Goal: Task Accomplishment & Management: Use online tool/utility

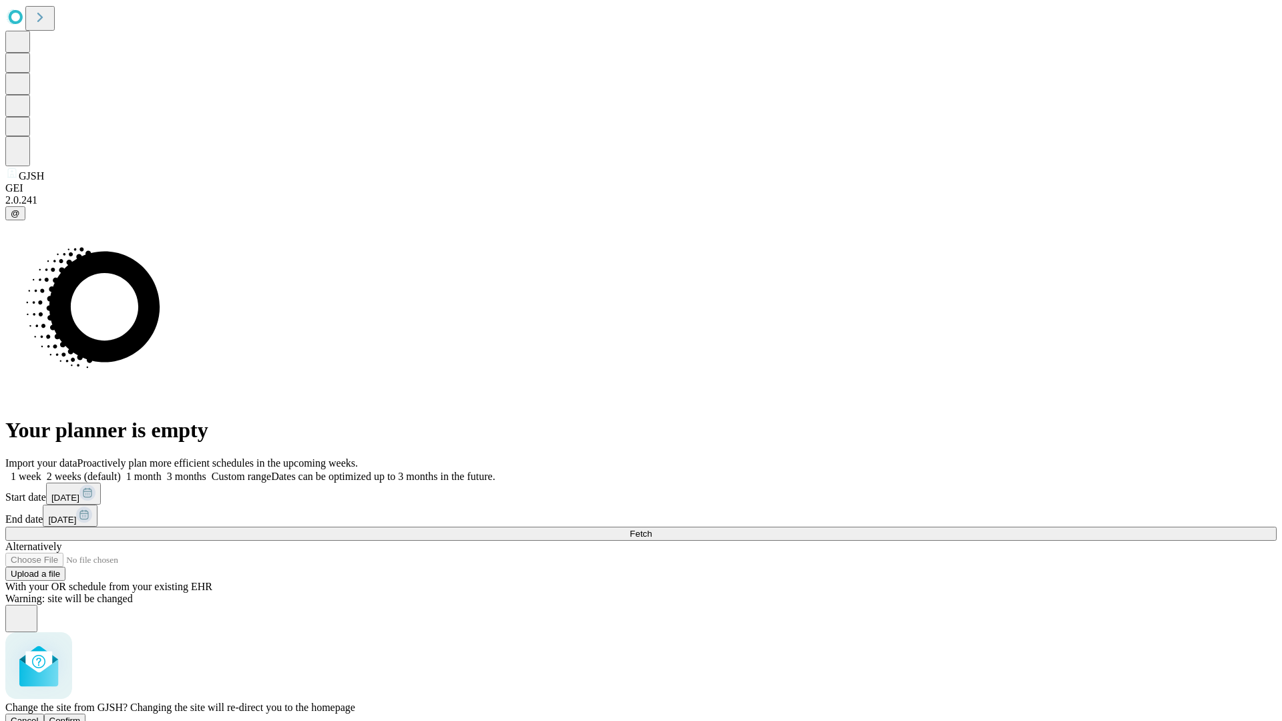
click at [81, 716] on span "Confirm" at bounding box center [64, 721] width 31 height 10
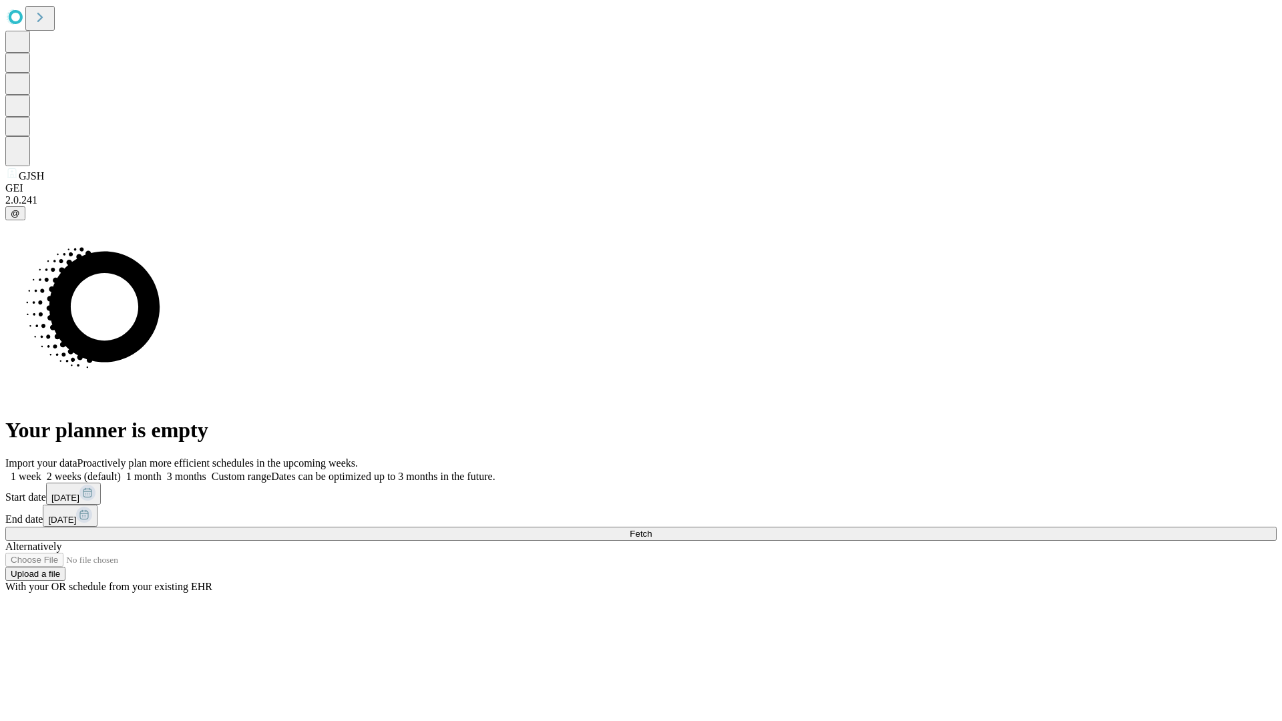
click at [162, 471] on label "1 month" at bounding box center [141, 476] width 41 height 11
click at [652, 529] on span "Fetch" at bounding box center [640, 534] width 22 height 10
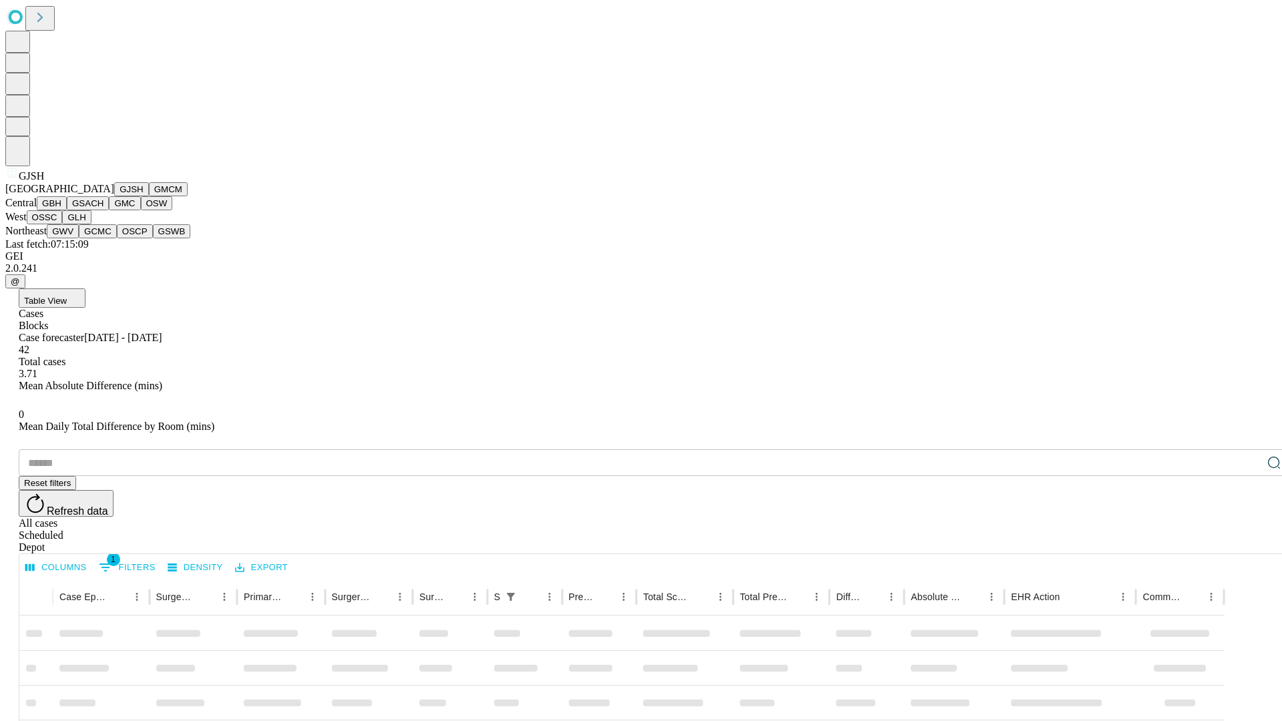
click at [149, 196] on button "GMCM" at bounding box center [168, 189] width 39 height 14
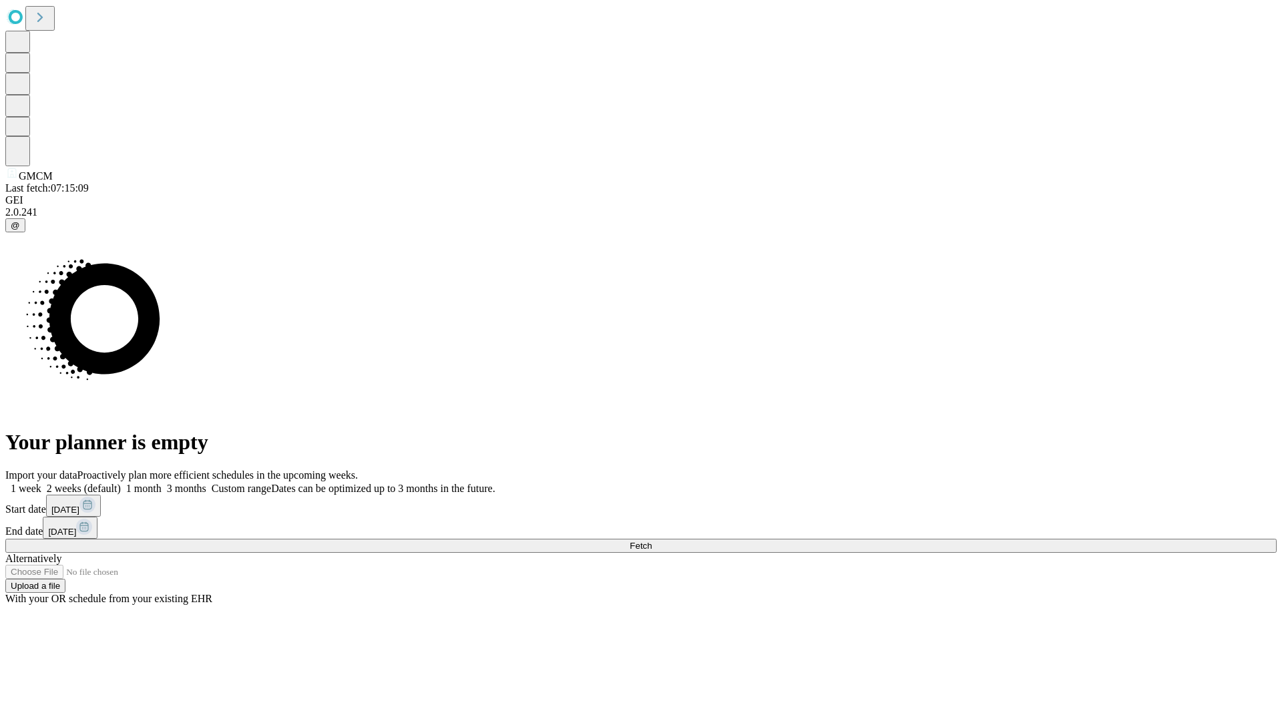
click at [162, 483] on label "1 month" at bounding box center [141, 488] width 41 height 11
click at [652, 541] on span "Fetch" at bounding box center [640, 546] width 22 height 10
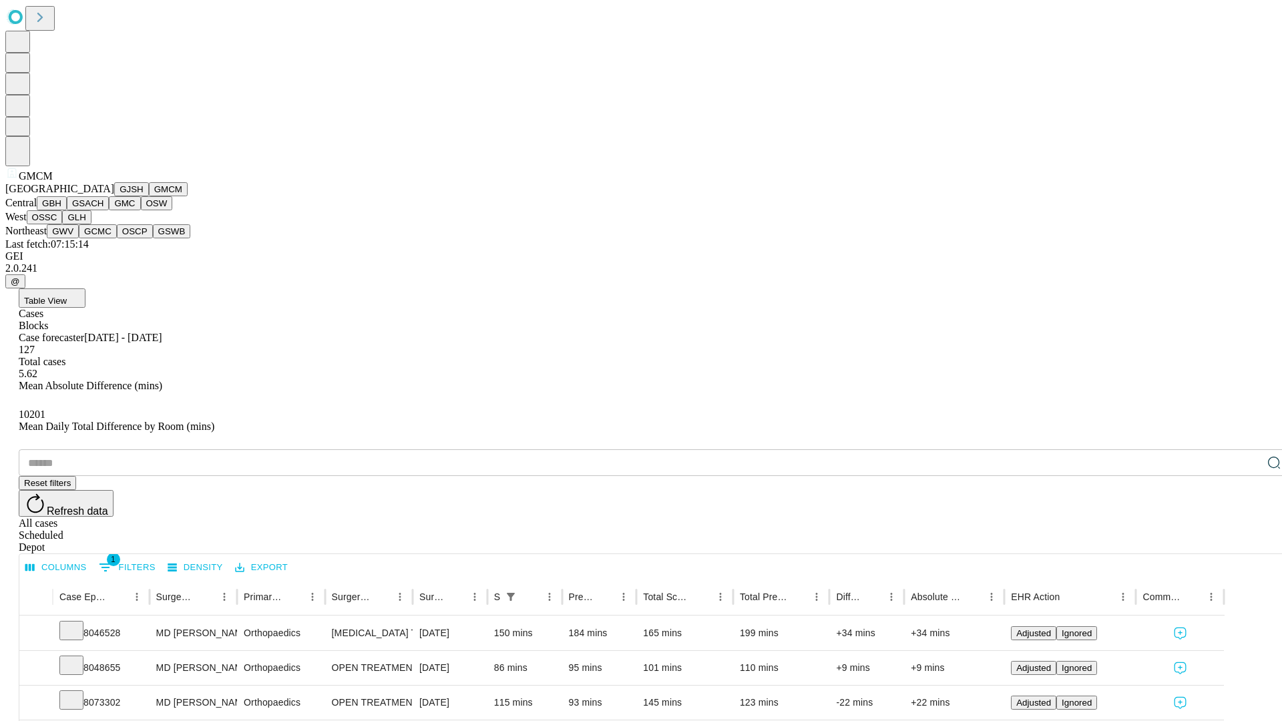
click at [67, 210] on button "GBH" at bounding box center [52, 203] width 30 height 14
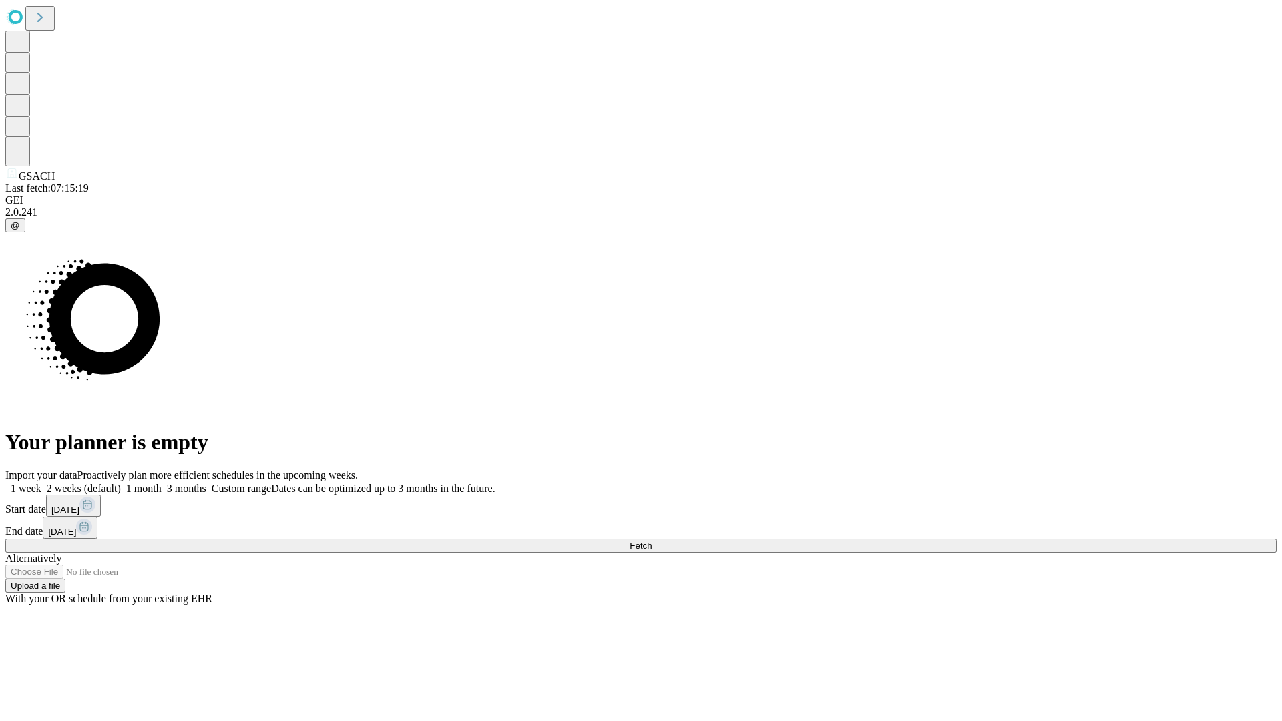
click at [162, 483] on label "1 month" at bounding box center [141, 488] width 41 height 11
click at [652, 541] on span "Fetch" at bounding box center [640, 546] width 22 height 10
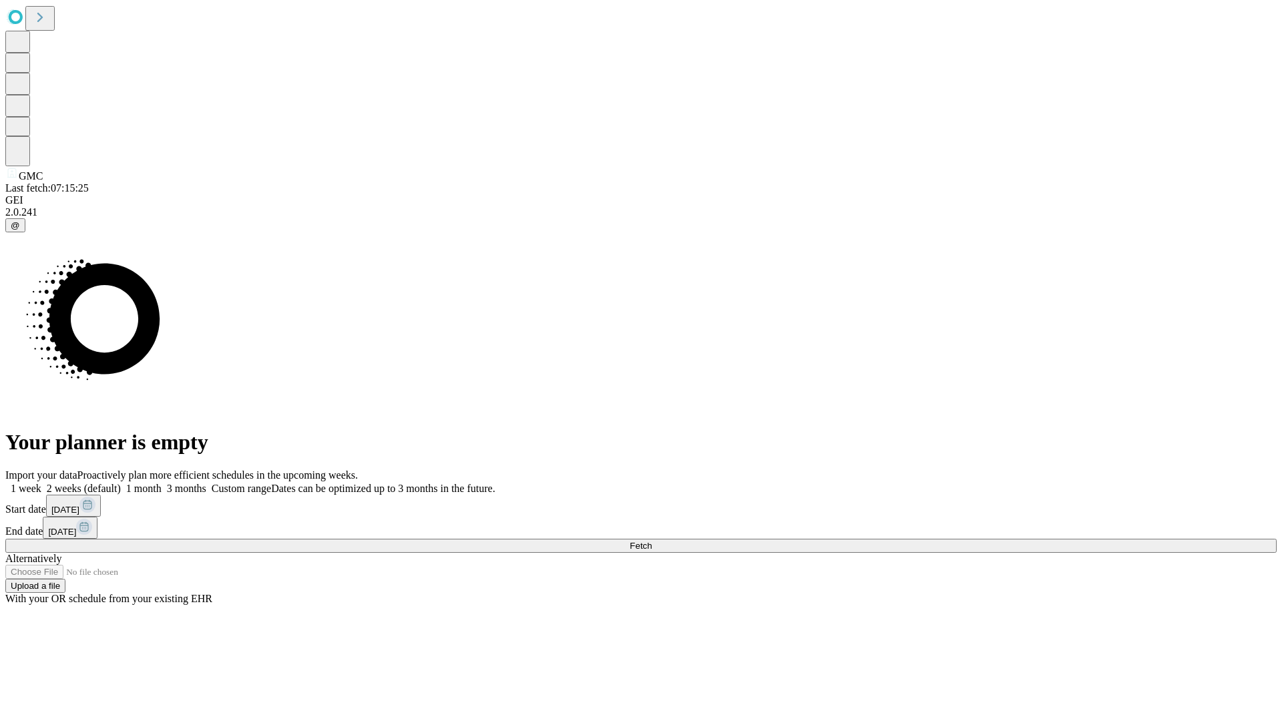
click at [162, 483] on label "1 month" at bounding box center [141, 488] width 41 height 11
click at [652, 541] on span "Fetch" at bounding box center [640, 546] width 22 height 10
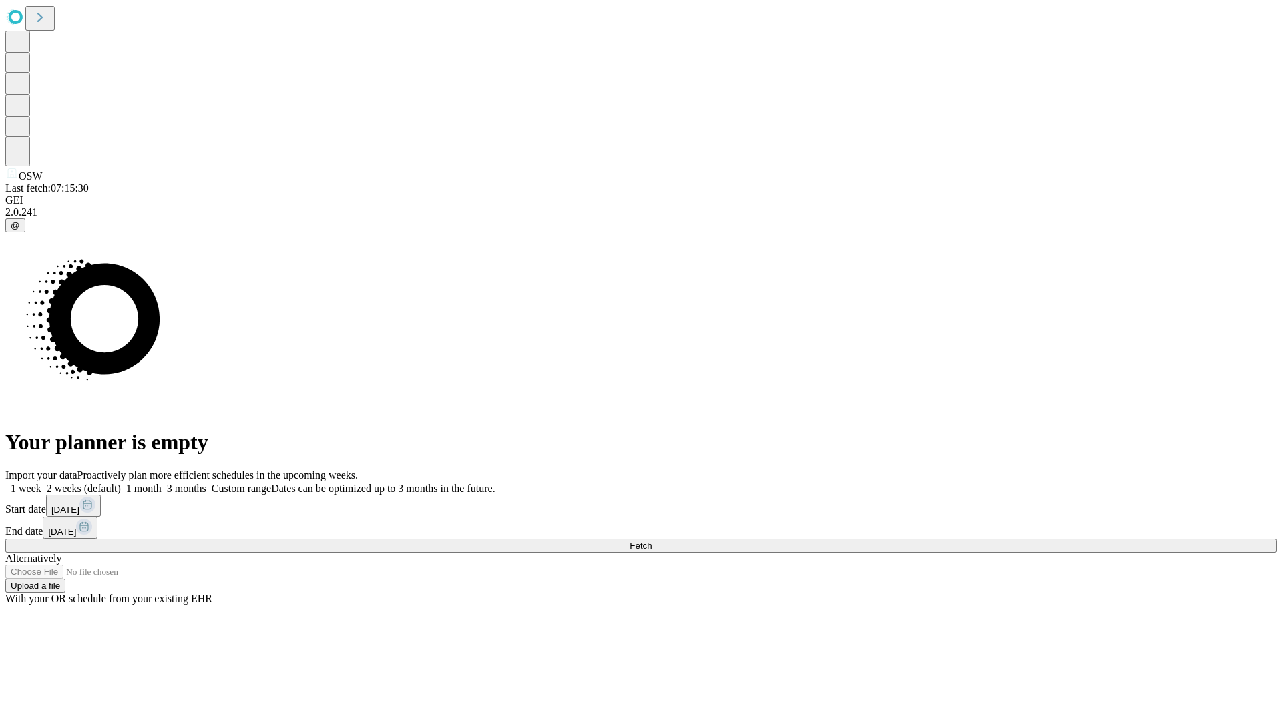
click at [162, 483] on label "1 month" at bounding box center [141, 488] width 41 height 11
click at [652, 541] on span "Fetch" at bounding box center [640, 546] width 22 height 10
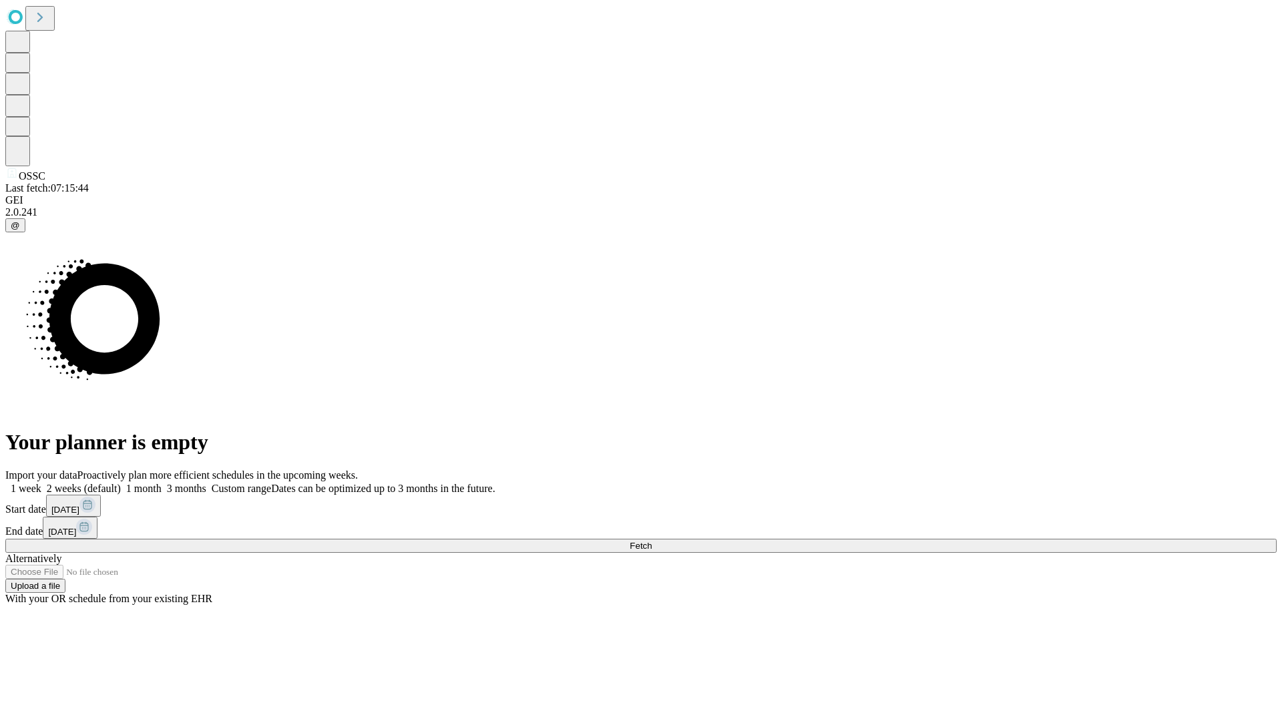
click at [162, 483] on label "1 month" at bounding box center [141, 488] width 41 height 11
click at [652, 541] on span "Fetch" at bounding box center [640, 546] width 22 height 10
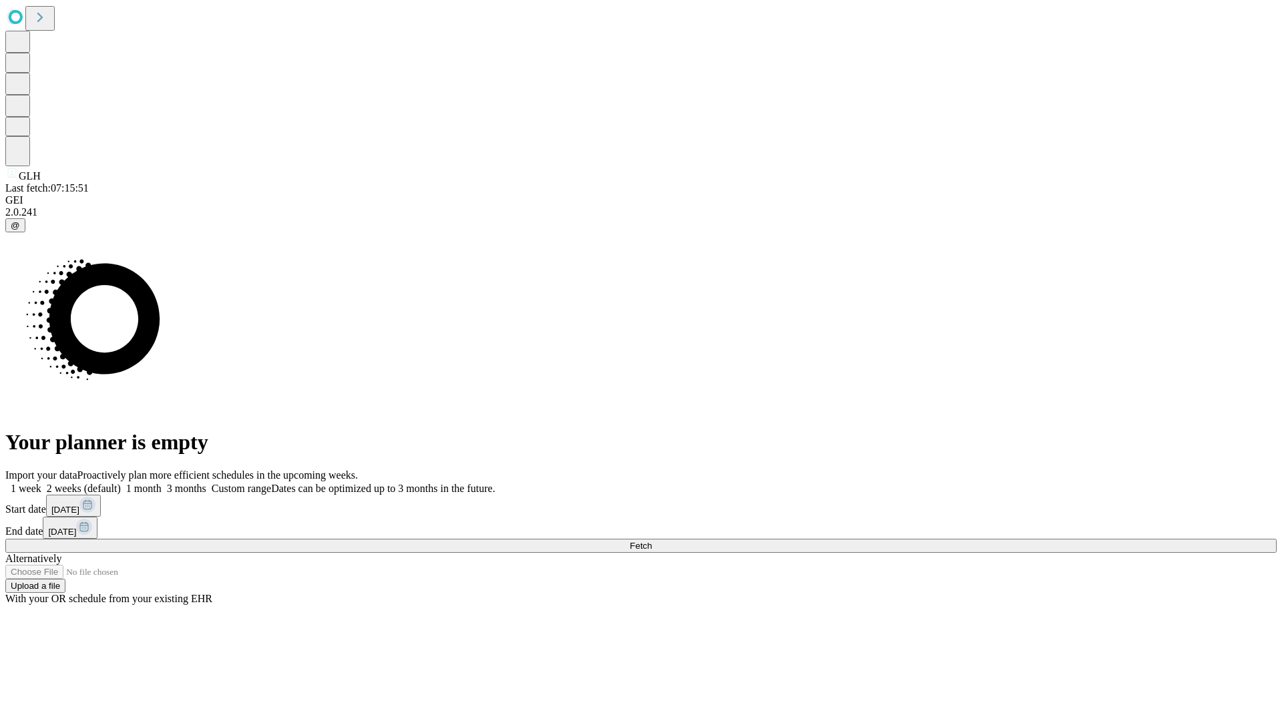
click at [162, 483] on label "1 month" at bounding box center [141, 488] width 41 height 11
click at [652, 541] on span "Fetch" at bounding box center [640, 546] width 22 height 10
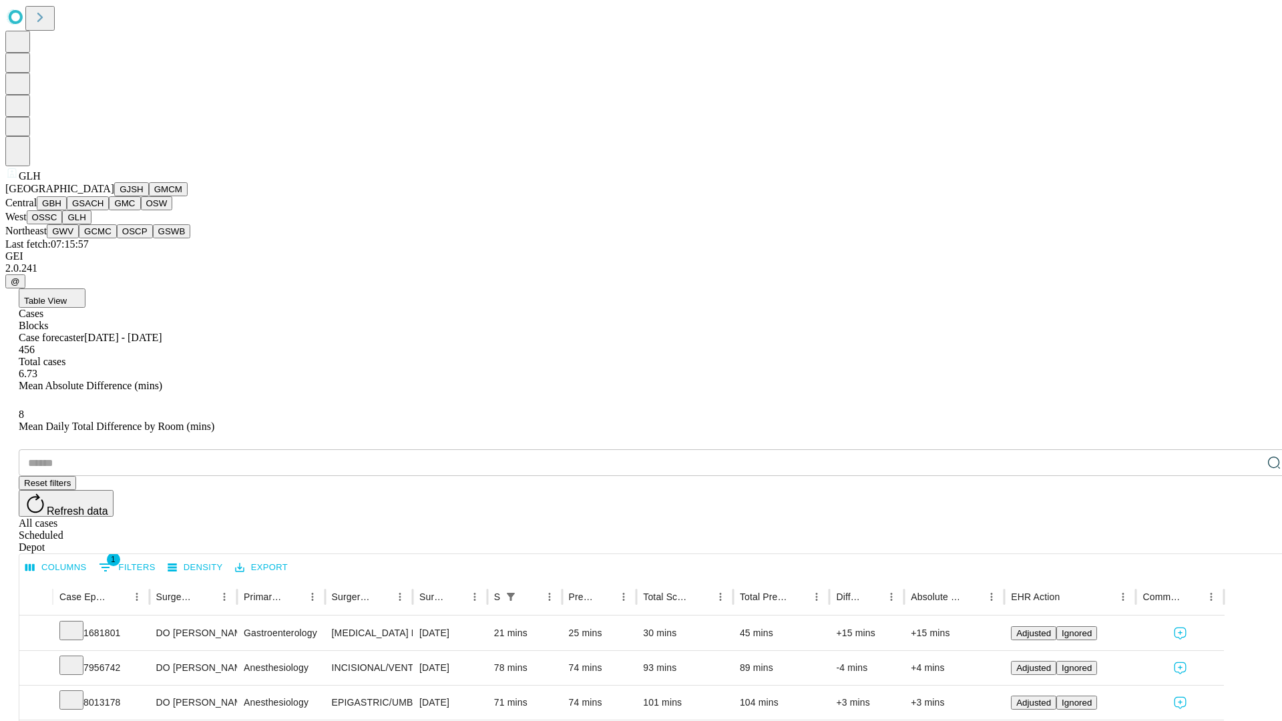
click at [79, 238] on button "GWV" at bounding box center [63, 231] width 32 height 14
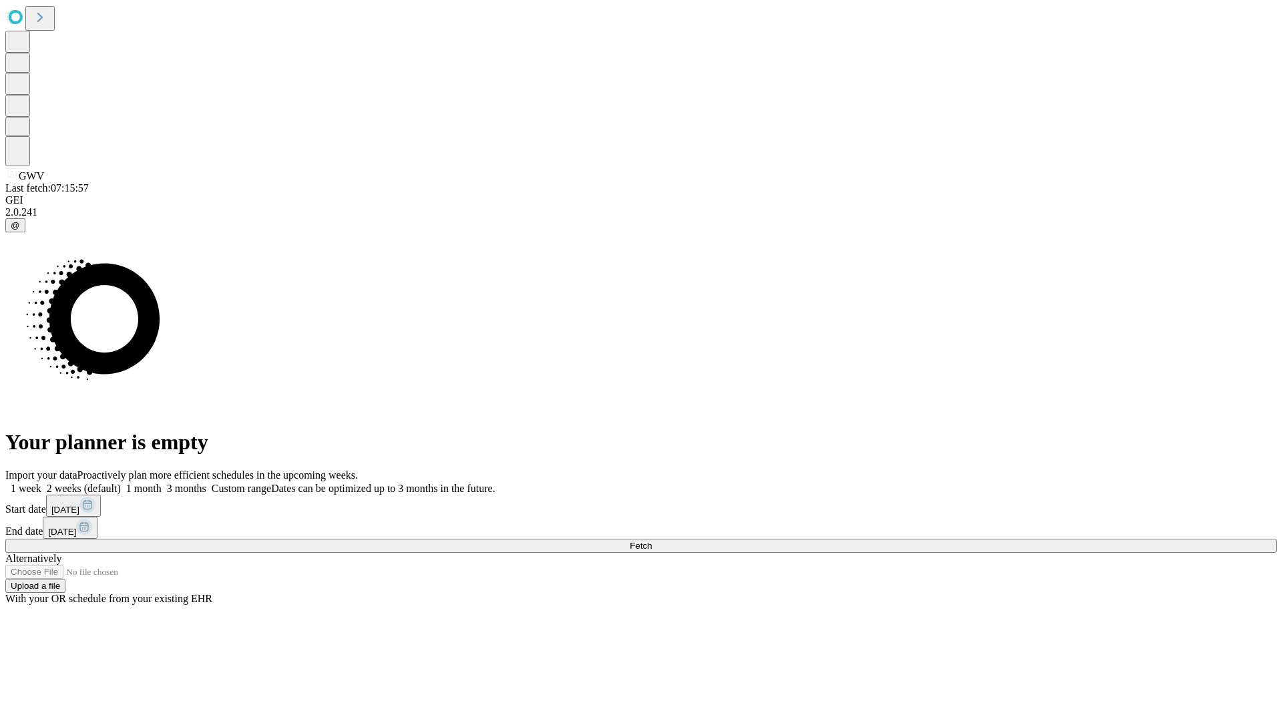
click at [652, 541] on span "Fetch" at bounding box center [640, 546] width 22 height 10
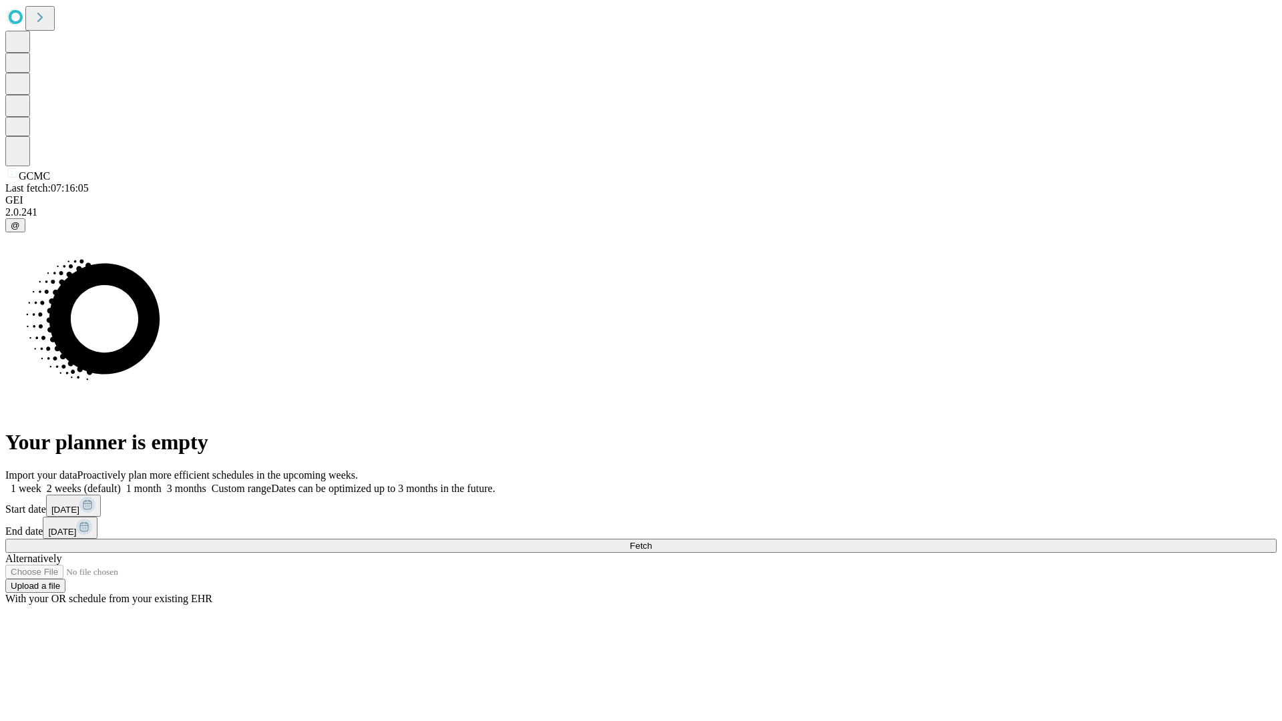
click at [162, 483] on label "1 month" at bounding box center [141, 488] width 41 height 11
click at [652, 541] on span "Fetch" at bounding box center [640, 546] width 22 height 10
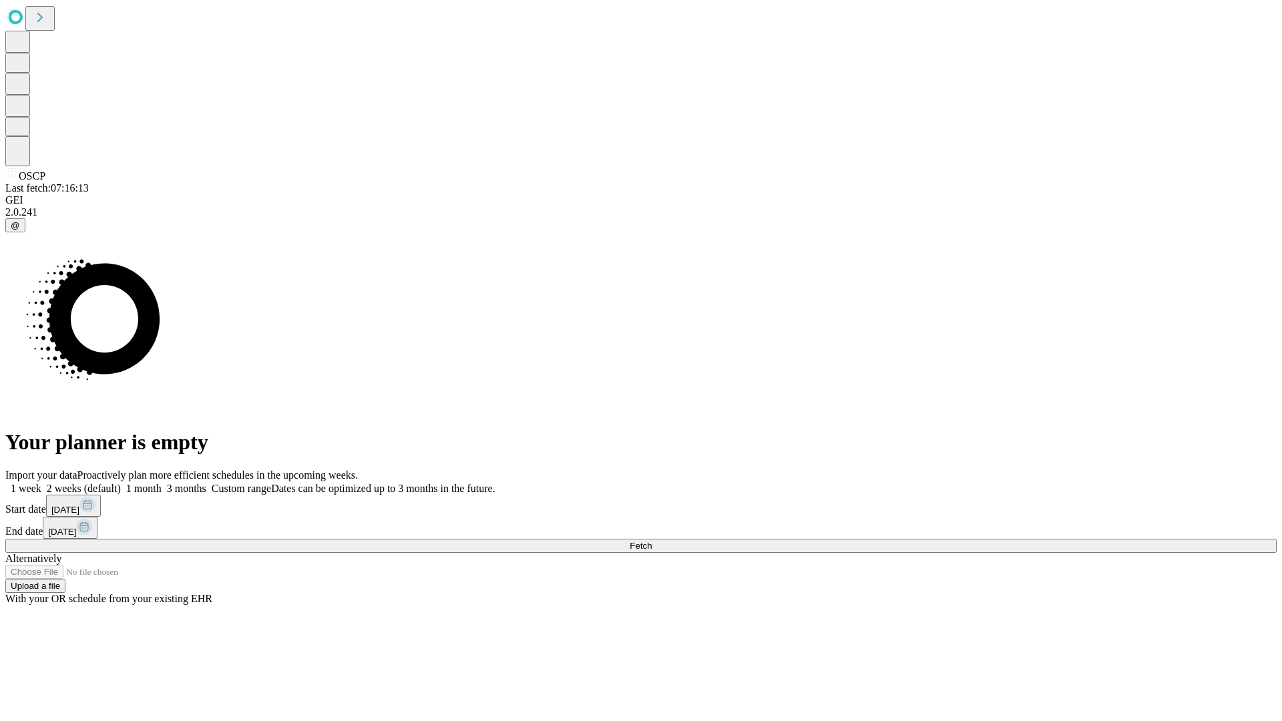
click at [162, 483] on label "1 month" at bounding box center [141, 488] width 41 height 11
click at [652, 541] on span "Fetch" at bounding box center [640, 546] width 22 height 10
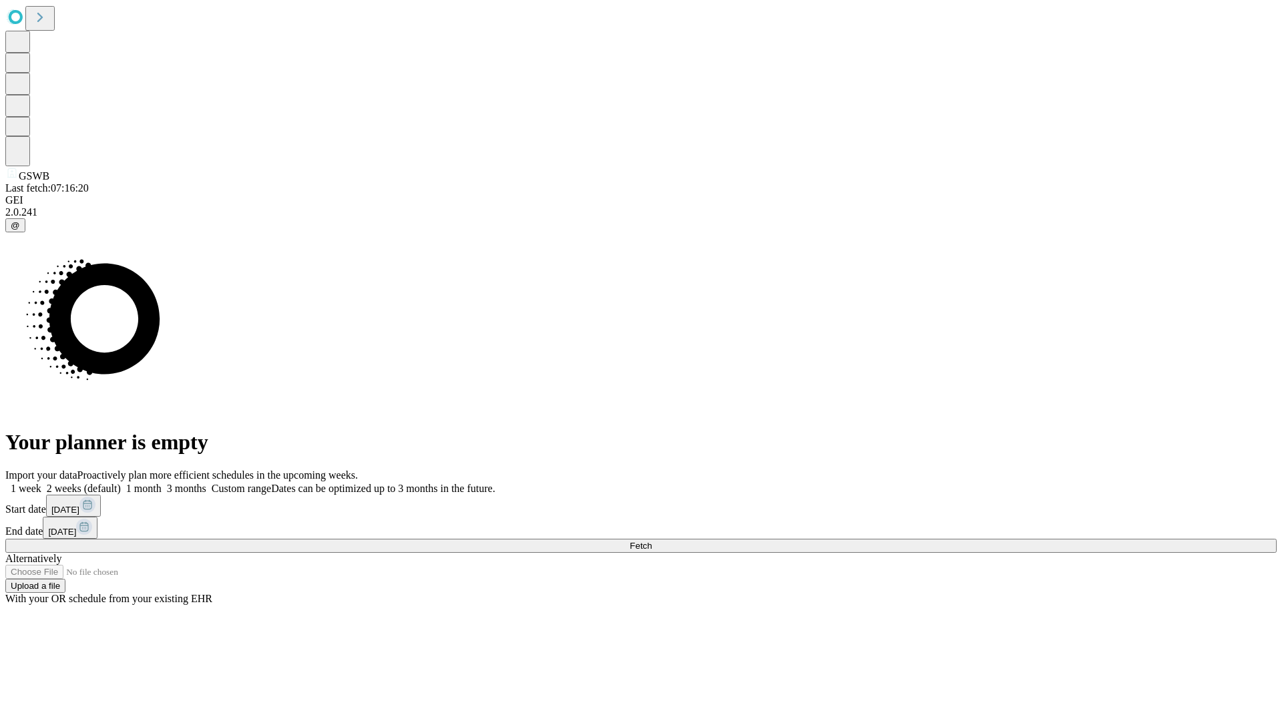
click at [162, 483] on label "1 month" at bounding box center [141, 488] width 41 height 11
click at [652, 541] on span "Fetch" at bounding box center [640, 546] width 22 height 10
